Goal: Transaction & Acquisition: Purchase product/service

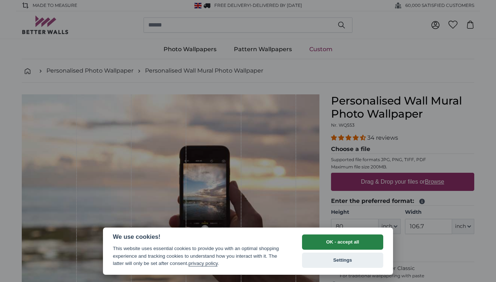
click at [326, 244] on button "OK - accept all" at bounding box center [342, 241] width 81 height 15
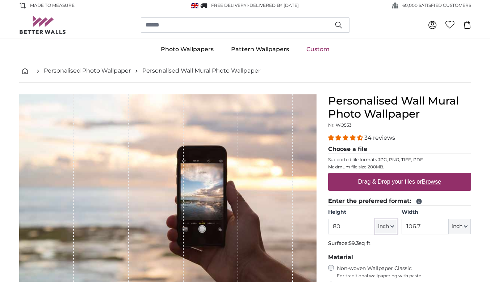
click at [394, 226] on icon "button" at bounding box center [393, 226] width 4 height 4
click at [388, 246] on link "Centimeter (cm)" at bounding box center [387, 245] width 64 height 13
type input "203.2"
type input "271.1"
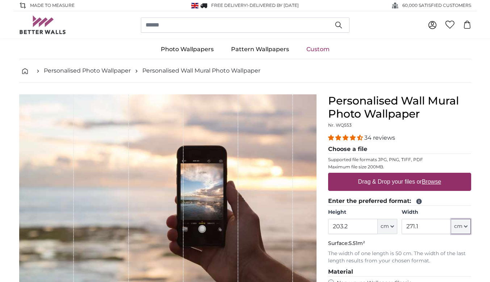
click at [466, 225] on icon "button" at bounding box center [466, 226] width 4 height 4
click at [461, 246] on link "Centimeter (cm)" at bounding box center [459, 245] width 64 height 13
click at [349, 227] on input "203.2" at bounding box center [353, 226] width 50 height 15
type input "200"
click at [428, 227] on input "271.1" at bounding box center [427, 226] width 50 height 15
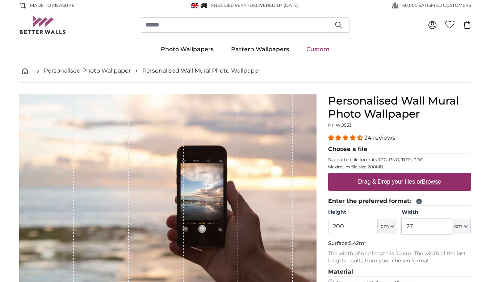
type input "2"
type input "600"
click at [475, 211] on div "Personalised Wall Mural Photo Wallpaper Nr. WQ553 34 reviews Choose a file Supp…" at bounding box center [400, 264] width 155 height 340
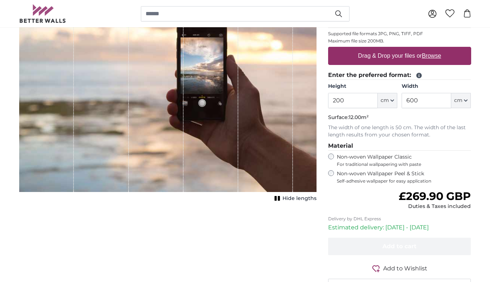
scroll to position [145, 0]
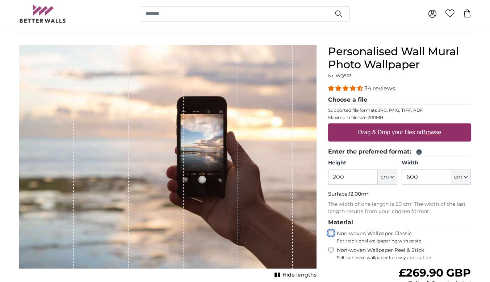
scroll to position [36, 0]
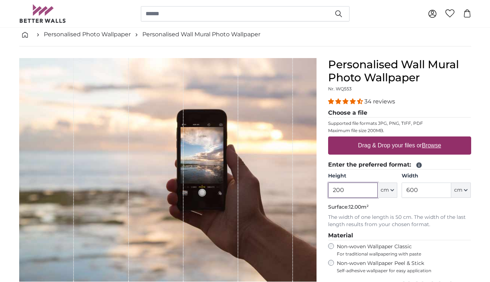
click at [349, 190] on input "200" at bounding box center [353, 189] width 50 height 15
type input "2"
type input "150"
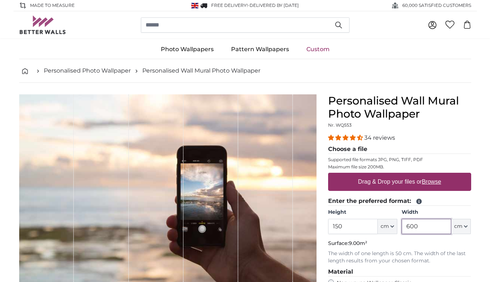
click at [423, 225] on input "600" at bounding box center [427, 226] width 50 height 15
type input "6"
type input "500"
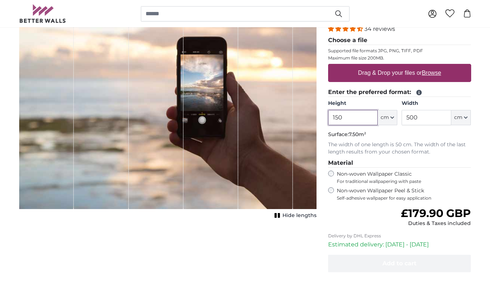
click at [357, 117] on input "150" at bounding box center [353, 117] width 50 height 15
type input "1"
type input "200"
